Goal: Register for event/course

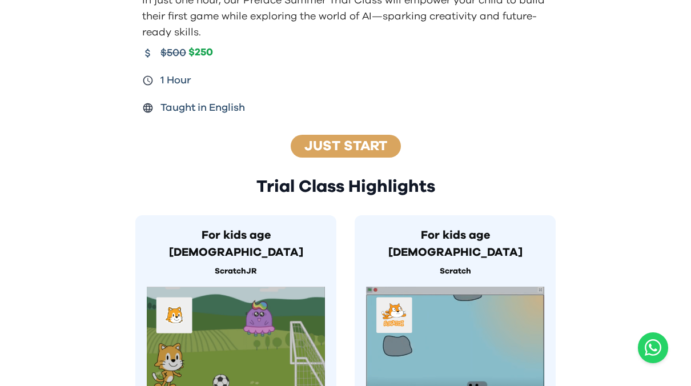
scroll to position [285, 0]
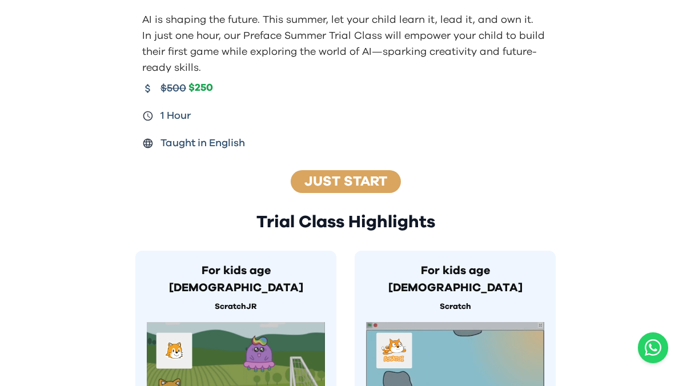
click at [348, 185] on link "Just Start" at bounding box center [345, 182] width 83 height 14
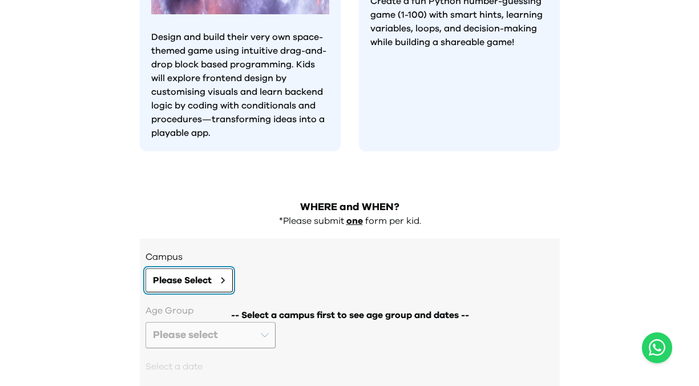
scroll to position [1100, 0]
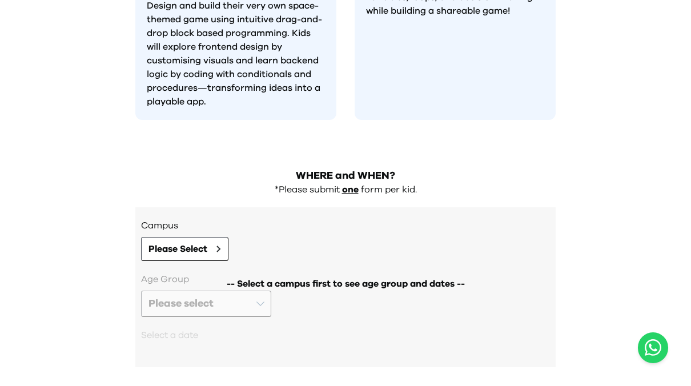
click at [262, 272] on div "-- Select a campus first to see age group and dates --" at bounding box center [345, 313] width 409 height 83
click at [207, 242] on span "Please Select" at bounding box center [177, 249] width 59 height 14
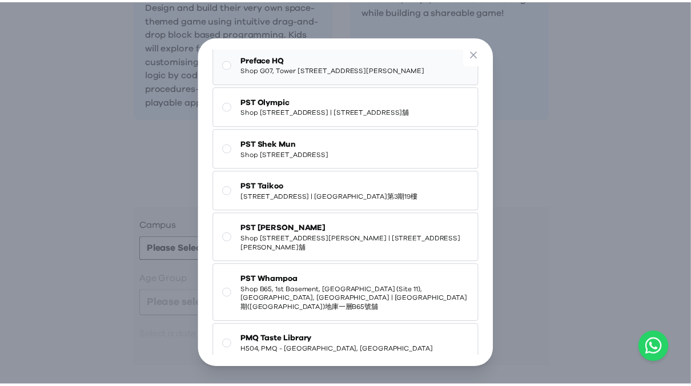
scroll to position [0, 0]
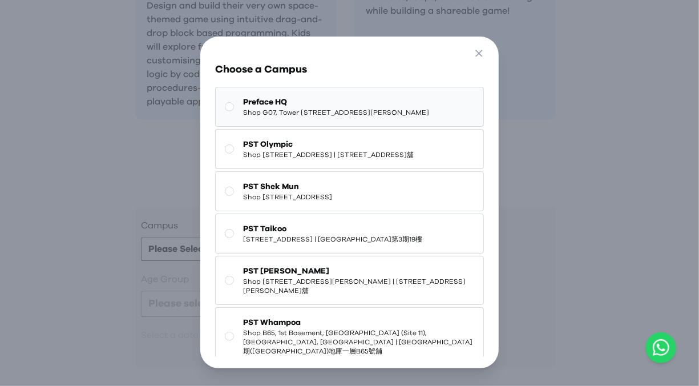
click at [237, 105] on button "Preface HQ Shop G07, Tower [STREET_ADDRESS][PERSON_NAME]" at bounding box center [349, 107] width 268 height 40
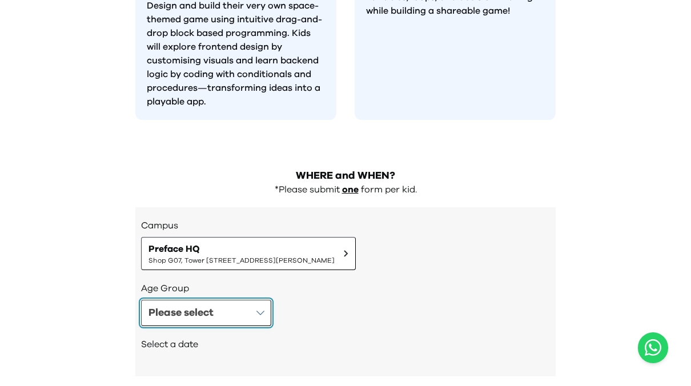
click at [256, 300] on button "Please select" at bounding box center [206, 313] width 130 height 26
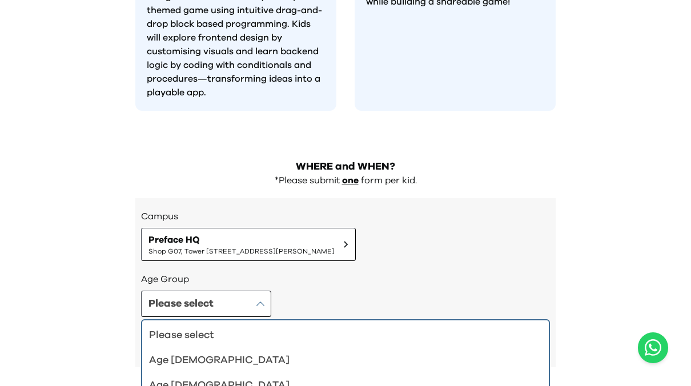
scroll to position [10, 0]
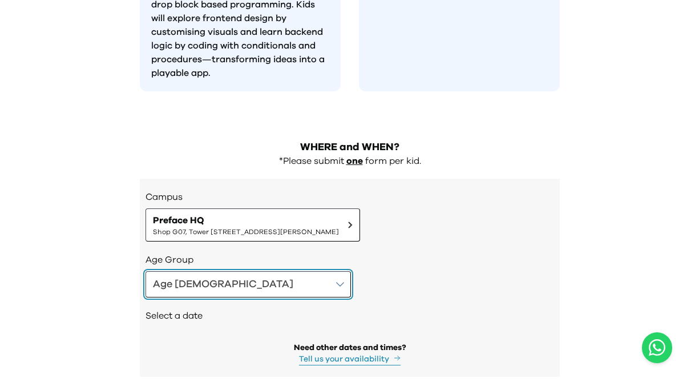
scroll to position [1138, 0]
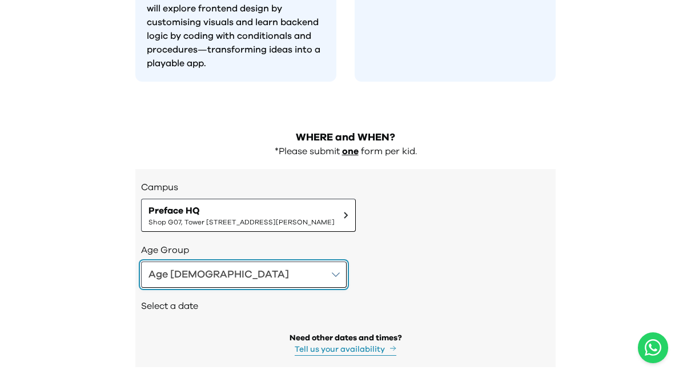
click at [239, 262] on button "Age [DEMOGRAPHIC_DATA]" at bounding box center [244, 275] width 206 height 26
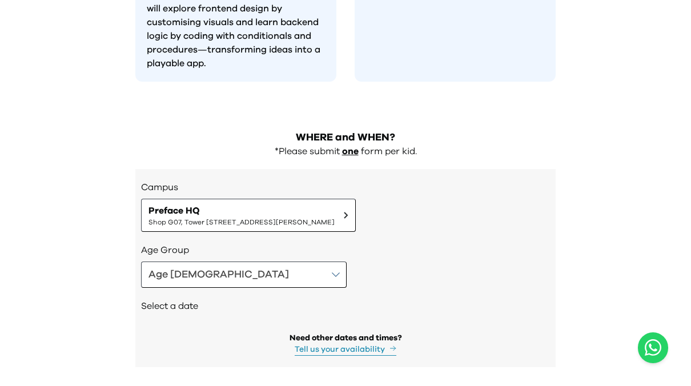
click at [364, 344] on button "Tell us your availability" at bounding box center [346, 350] width 102 height 12
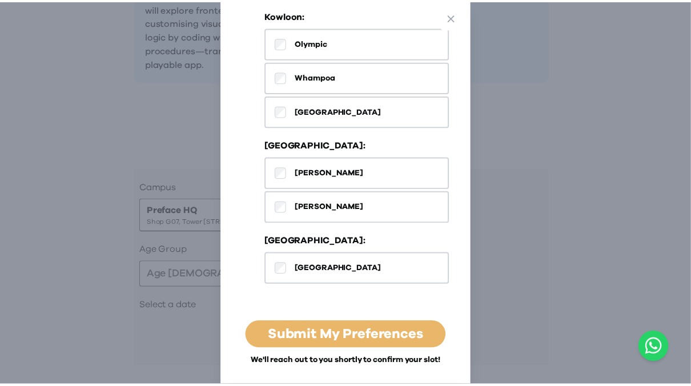
scroll to position [596, 0]
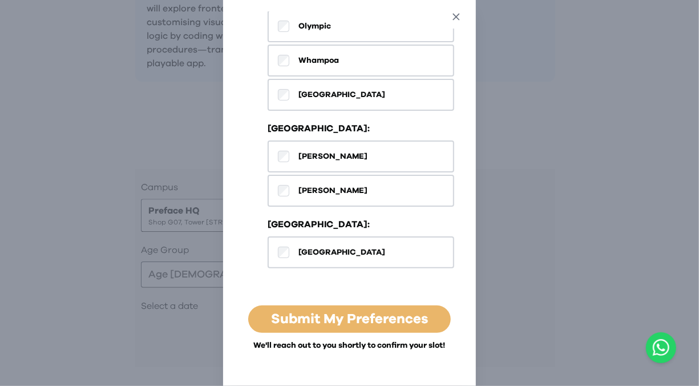
click at [462, 11] on icon "button" at bounding box center [457, 17] width 12 height 12
